Goal: Check status

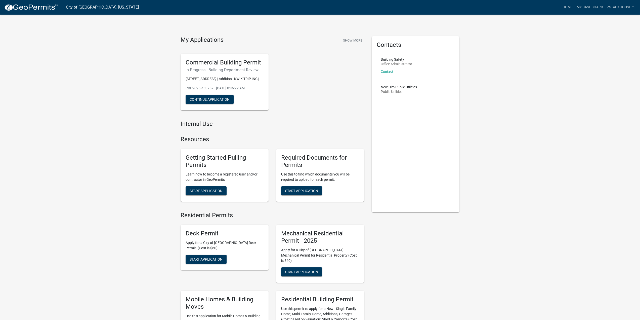
click at [213, 91] on p "CBP2025-453757 - [DATE] 8:46:22 AM" at bounding box center [225, 88] width 78 height 5
click at [196, 77] on p "[STREET_ADDRESS] | Addition | KWIK TRIP INC |" at bounding box center [225, 78] width 78 height 5
click at [210, 66] on div "Commercial Building Permit In Progress - Building Department Review [STREET_ADD…" at bounding box center [225, 82] width 88 height 57
click at [389, 69] on div "Building Safety Office Administrator Contact" at bounding box center [396, 68] width 31 height 20
click at [390, 71] on link "Contact" at bounding box center [387, 71] width 13 height 4
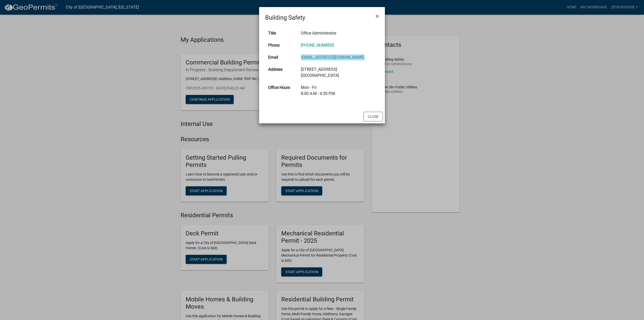
drag, startPoint x: 365, startPoint y: 58, endPoint x: 303, endPoint y: 57, distance: 62.4
click at [303, 57] on td "[EMAIL_ADDRESS][DOMAIN_NAME]" at bounding box center [338, 57] width 81 height 12
copy link "[EMAIL_ADDRESS][DOMAIN_NAME]"
click at [377, 16] on span "×" at bounding box center [377, 16] width 3 height 7
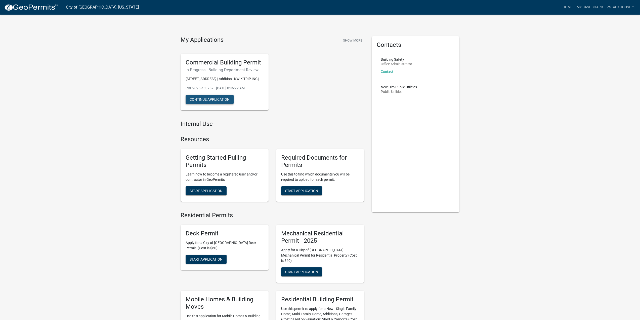
click at [213, 103] on button "Continue Application" at bounding box center [210, 99] width 48 height 9
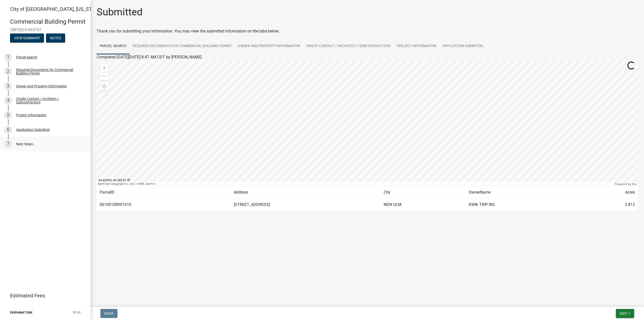
click at [35, 143] on link "7 Next Steps..." at bounding box center [45, 144] width 91 height 15
click at [28, 143] on link "7 Next Steps..." at bounding box center [45, 144] width 91 height 15
click at [58, 38] on button "Notes" at bounding box center [55, 37] width 19 height 9
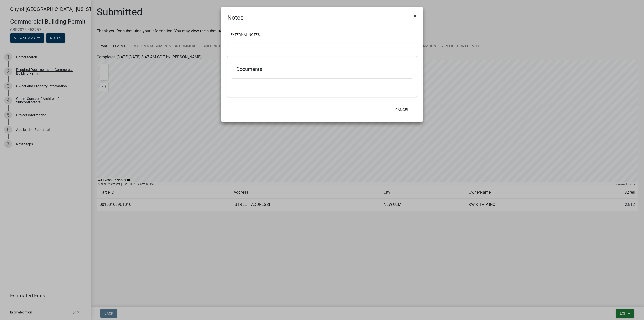
click at [414, 16] on span "×" at bounding box center [414, 16] width 3 height 7
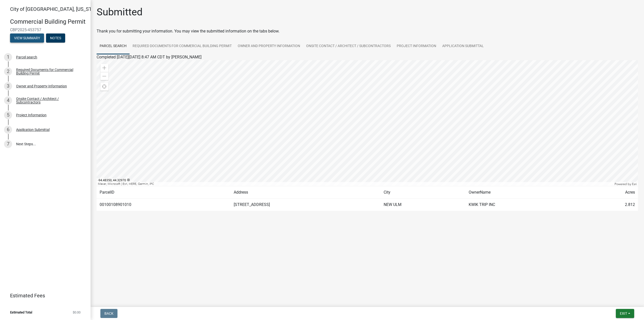
click at [37, 39] on button "View Summary" at bounding box center [27, 37] width 34 height 9
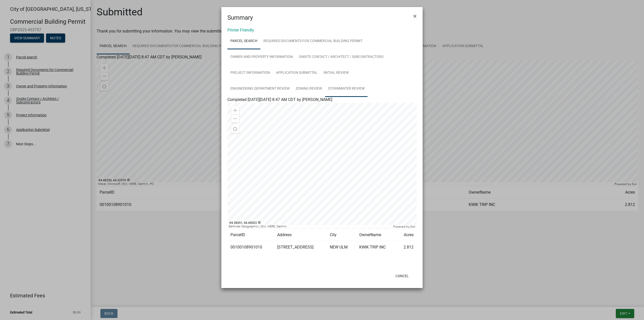
click at [325, 88] on link "Stormwater Review" at bounding box center [346, 89] width 43 height 16
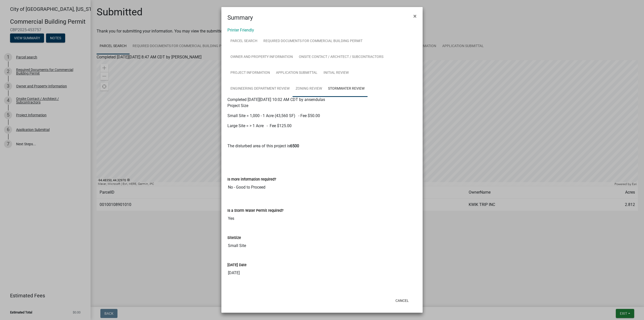
click at [293, 91] on link "Zoning Review" at bounding box center [309, 89] width 32 height 16
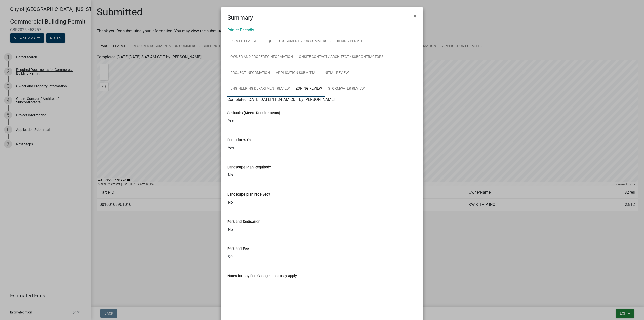
click at [293, 81] on link "Engineering Department Review" at bounding box center [259, 89] width 65 height 16
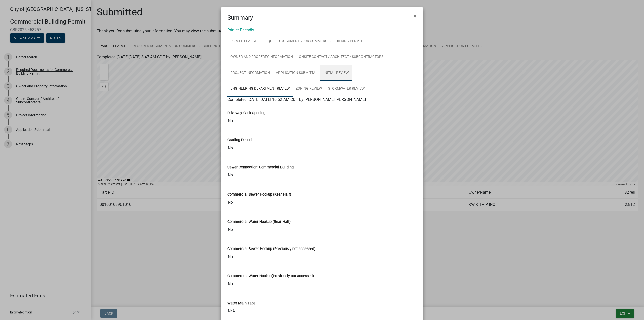
click at [334, 74] on link "Initial Review" at bounding box center [335, 73] width 31 height 16
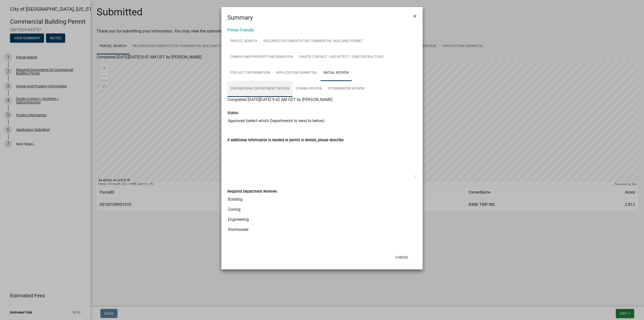
click at [293, 81] on link "Engineering Department Review" at bounding box center [259, 89] width 65 height 16
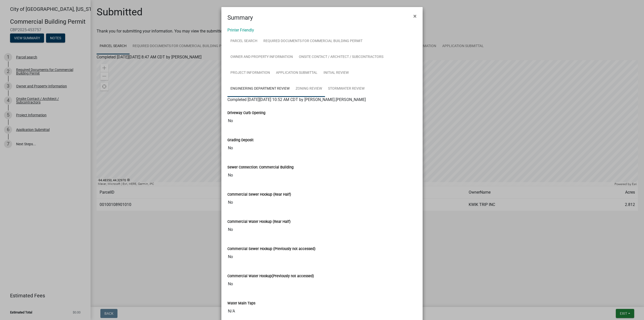
click at [293, 88] on link "Zoning Review" at bounding box center [309, 89] width 32 height 16
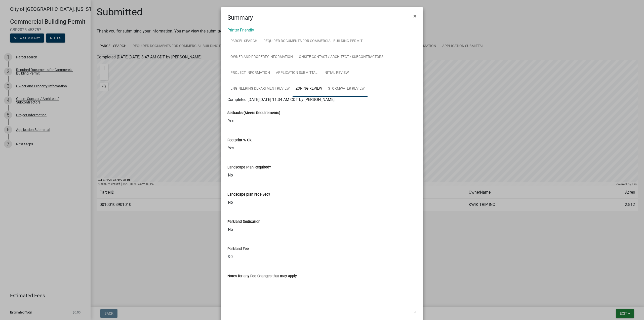
click at [325, 88] on link "Stormwater Review" at bounding box center [346, 89] width 43 height 16
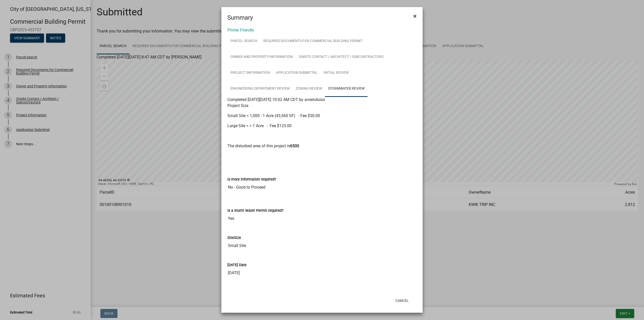
click at [415, 18] on span "×" at bounding box center [414, 16] width 3 height 7
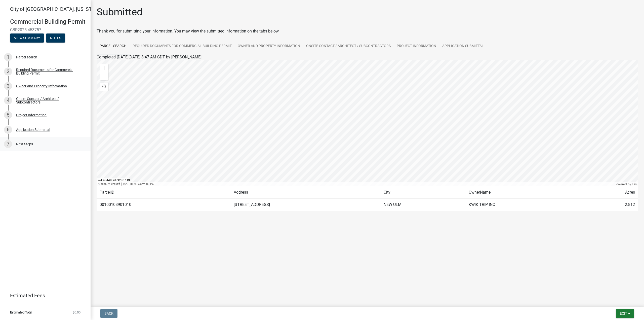
click at [26, 145] on link "7 Next Steps..." at bounding box center [45, 144] width 91 height 15
click at [27, 143] on link "7 Next Steps..." at bounding box center [45, 144] width 91 height 15
click at [34, 37] on button "View Summary" at bounding box center [27, 37] width 34 height 9
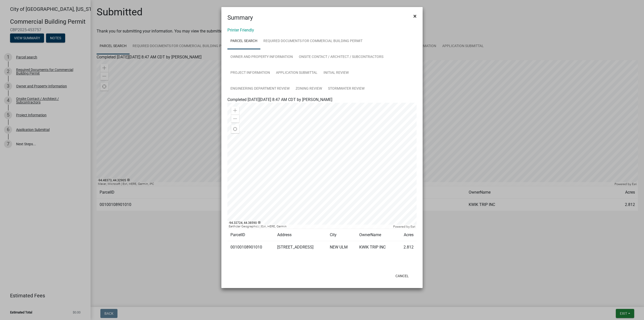
click at [416, 14] on span "×" at bounding box center [414, 16] width 3 height 7
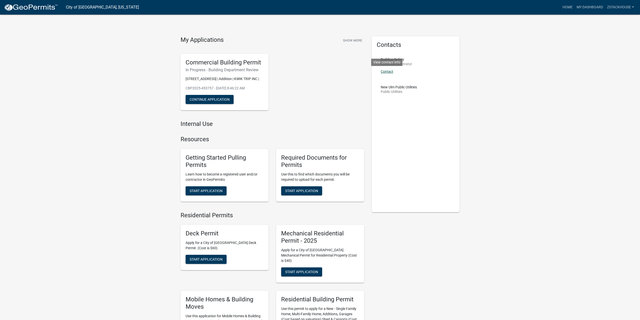
click at [387, 70] on link "Contact" at bounding box center [387, 71] width 13 height 4
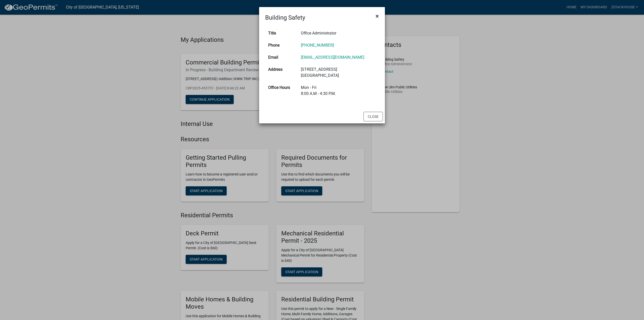
click at [378, 16] on span "×" at bounding box center [377, 16] width 3 height 7
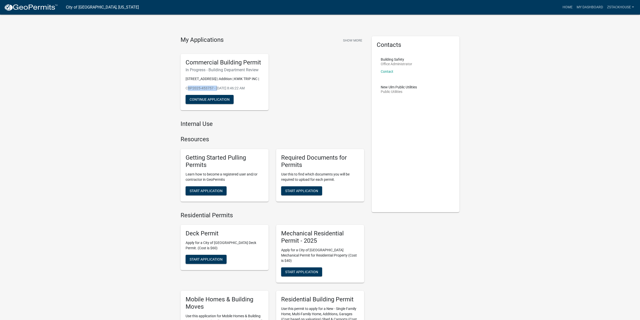
drag, startPoint x: 186, startPoint y: 94, endPoint x: 215, endPoint y: 94, distance: 29.7
click at [215, 91] on p "CBP2025-453757 - [DATE] 8:46:22 AM" at bounding box center [225, 88] width 78 height 5
click at [203, 78] on p "[STREET_ADDRESS] | Addition | KWIK TRIP INC |" at bounding box center [225, 78] width 78 height 5
click at [207, 62] on h5 "Commercial Building Permit" at bounding box center [225, 62] width 78 height 7
click at [211, 101] on button "Continue Application" at bounding box center [210, 99] width 48 height 9
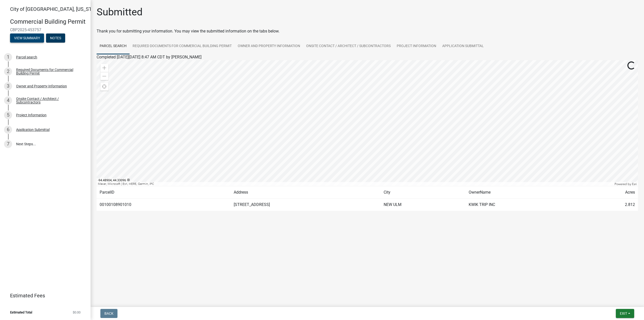
click at [35, 39] on button "View Summary" at bounding box center [27, 37] width 34 height 9
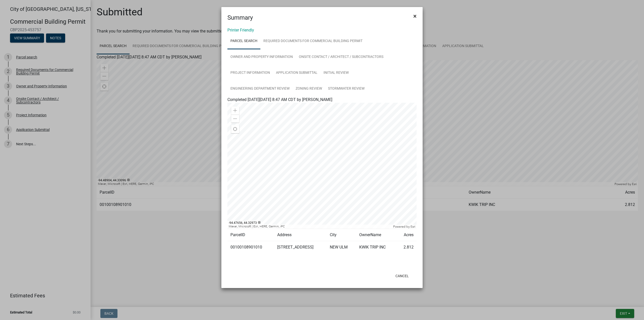
click at [414, 16] on span "×" at bounding box center [414, 16] width 3 height 7
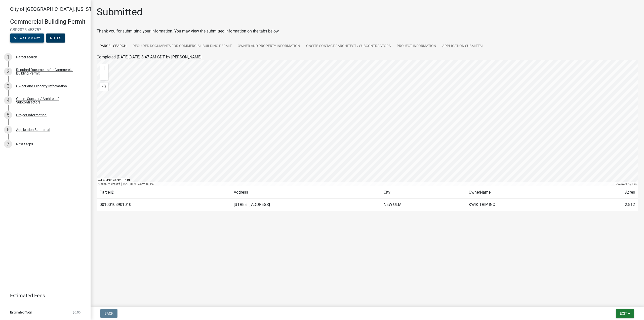
click at [30, 35] on button "View Summary" at bounding box center [27, 37] width 34 height 9
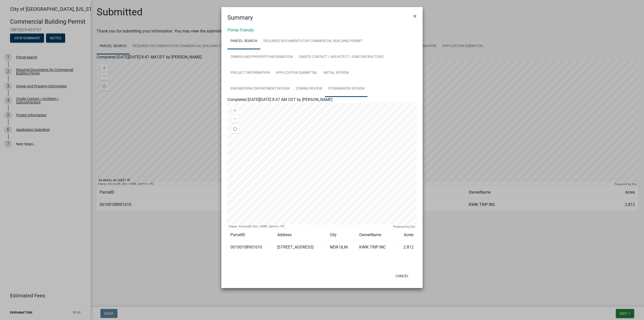
click at [325, 88] on link "Stormwater Review" at bounding box center [346, 89] width 43 height 16
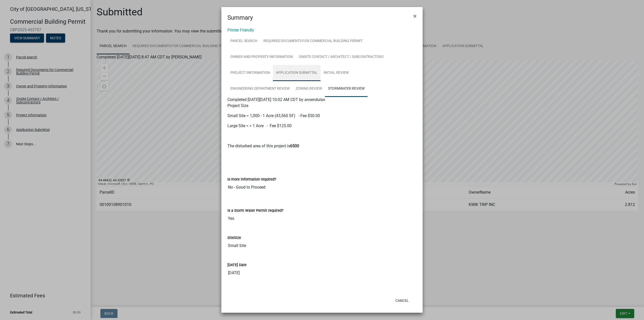
click at [299, 71] on link "Application Submittal" at bounding box center [297, 73] width 48 height 16
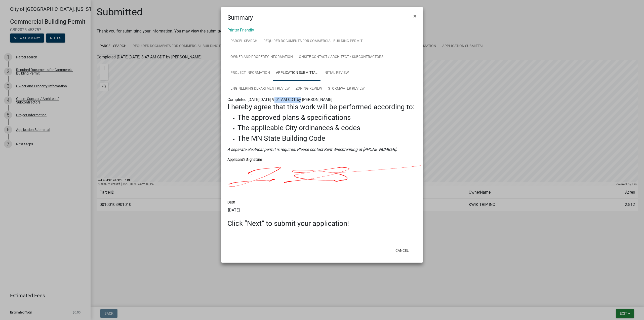
drag, startPoint x: 276, startPoint y: 98, endPoint x: 300, endPoint y: 99, distance: 23.6
click at [300, 99] on span "Completed [DATE][DATE] 9:01 AM CDT by [PERSON_NAME]" at bounding box center [279, 99] width 105 height 5
click at [332, 70] on link "Initial Review" at bounding box center [335, 73] width 31 height 16
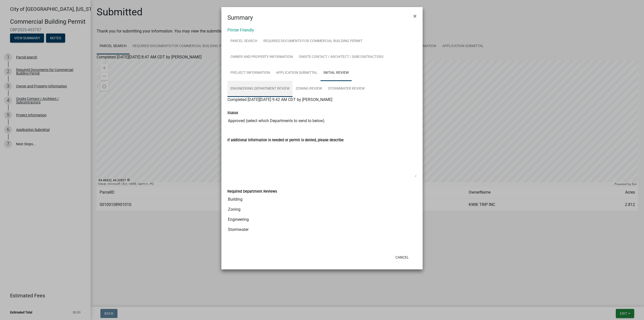
click at [293, 81] on link "Engineering Department Review" at bounding box center [259, 89] width 65 height 16
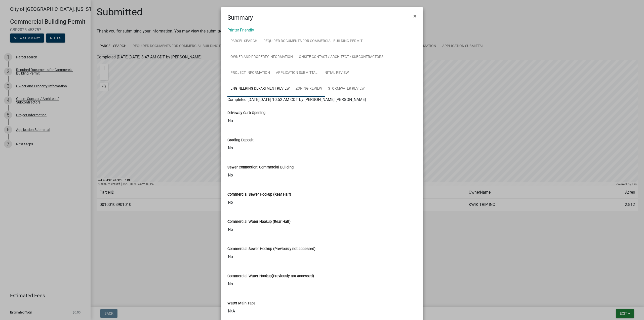
click at [293, 89] on link "Zoning Review" at bounding box center [309, 89] width 32 height 16
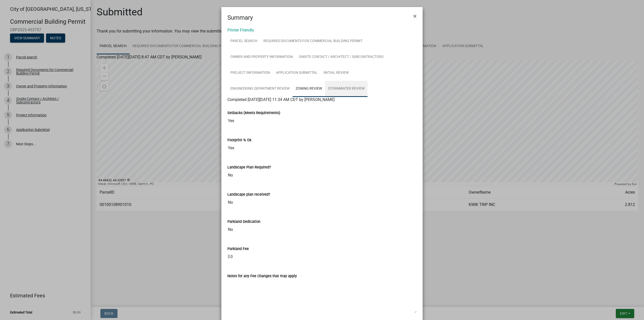
click at [325, 87] on link "Stormwater Review" at bounding box center [346, 89] width 43 height 16
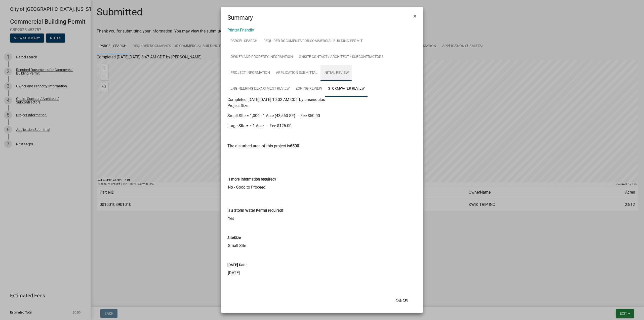
click at [339, 73] on link "Initial Review" at bounding box center [335, 73] width 31 height 16
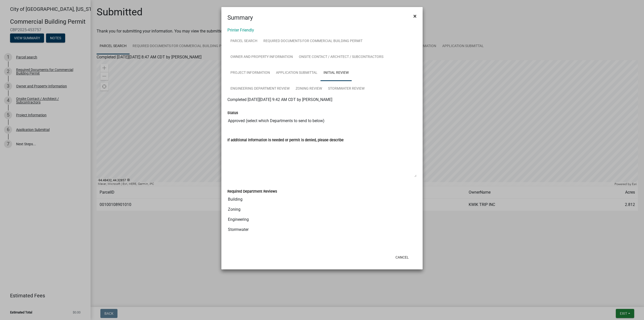
click at [414, 17] on span "×" at bounding box center [414, 16] width 3 height 7
